Goal: Task Accomplishment & Management: Manage account settings

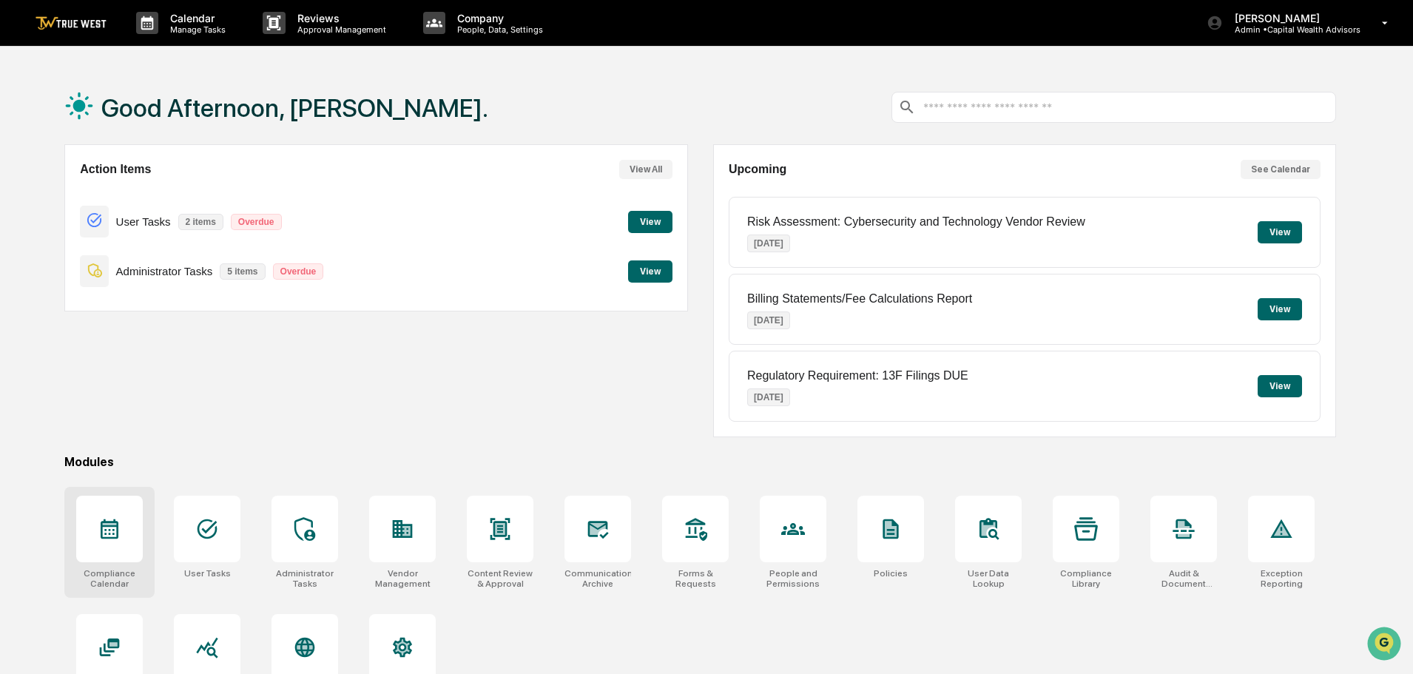
click at [98, 526] on icon at bounding box center [110, 529] width 24 height 24
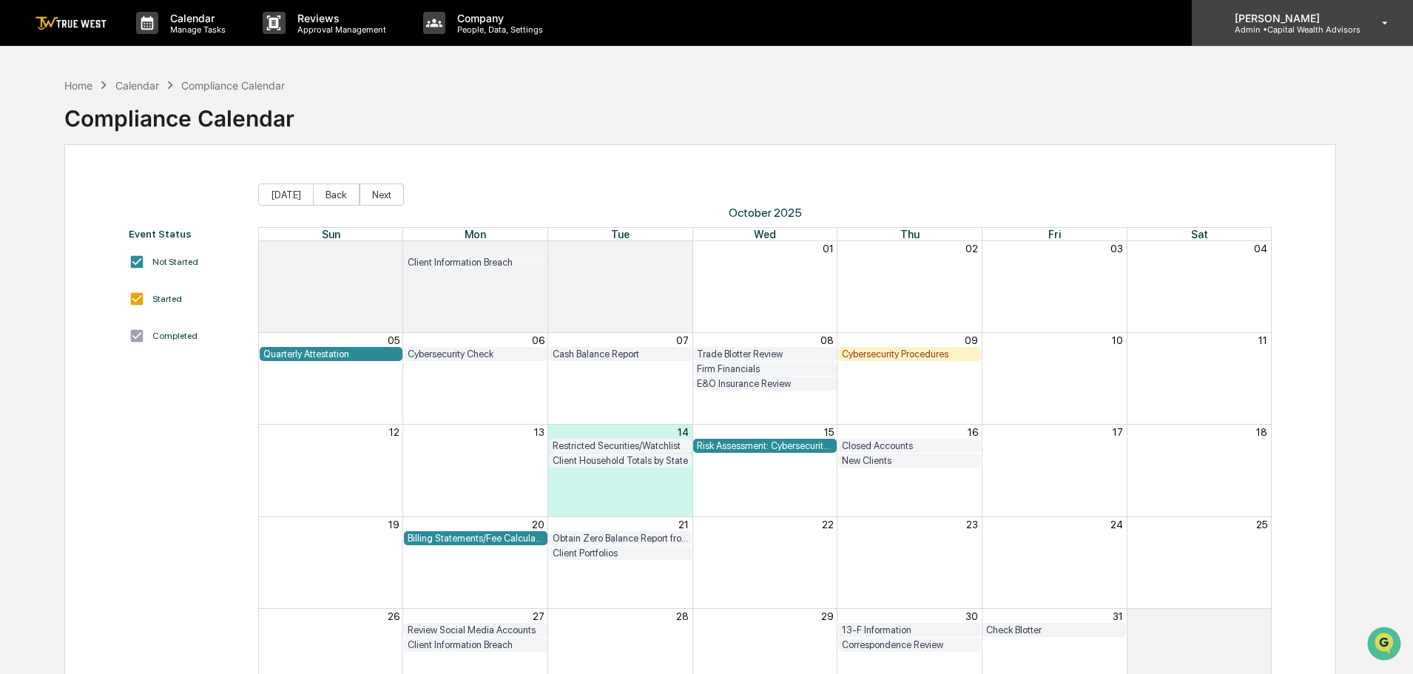
click at [1274, 28] on p "Admin • Capital Wealth Advisors" at bounding box center [1292, 29] width 138 height 10
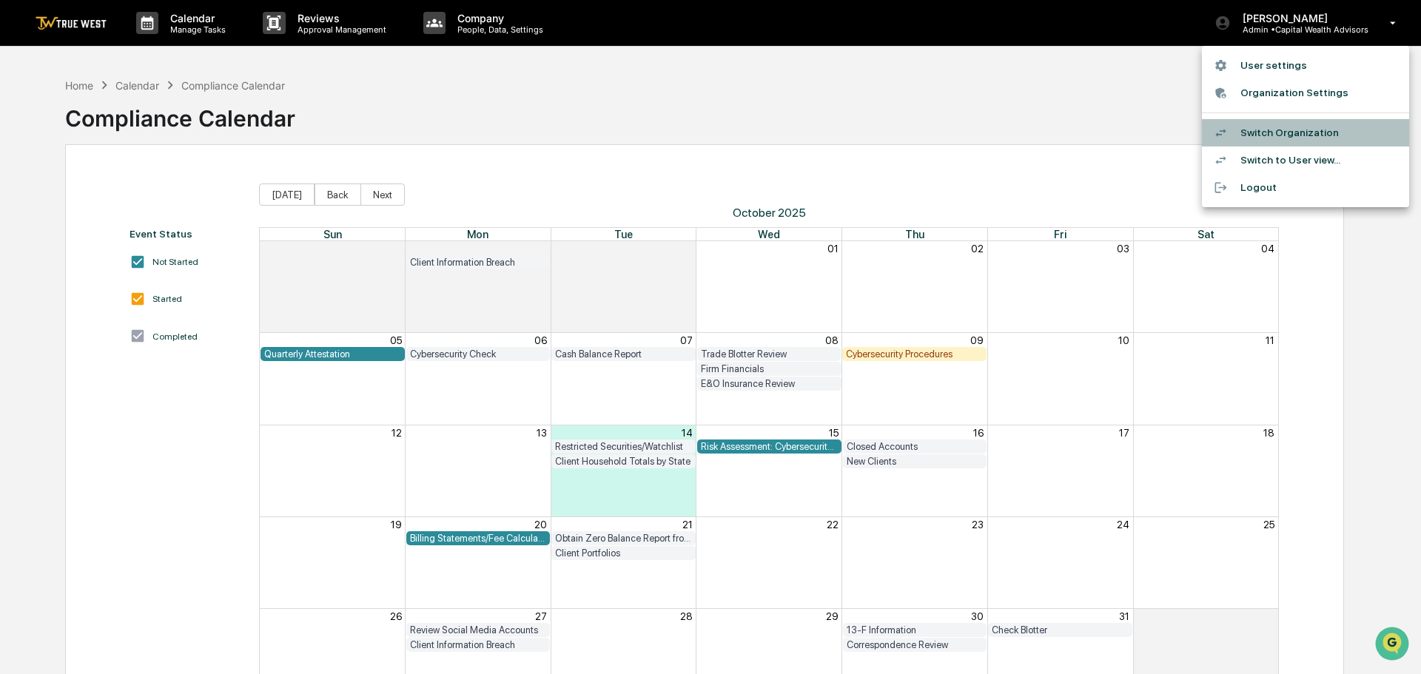
click at [1274, 128] on li "Switch Organization" at bounding box center [1305, 132] width 207 height 27
